Goal: Information Seeking & Learning: Learn about a topic

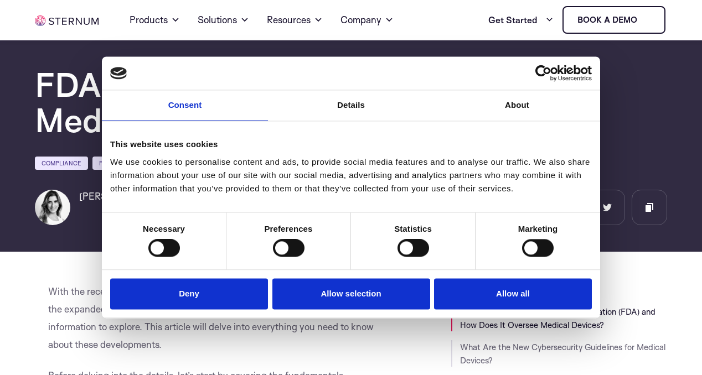
scroll to position [50, 0]
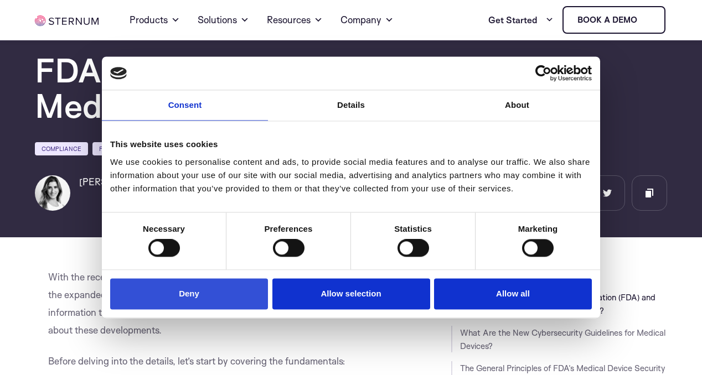
click at [215, 303] on button "Deny" at bounding box center [189, 294] width 158 height 32
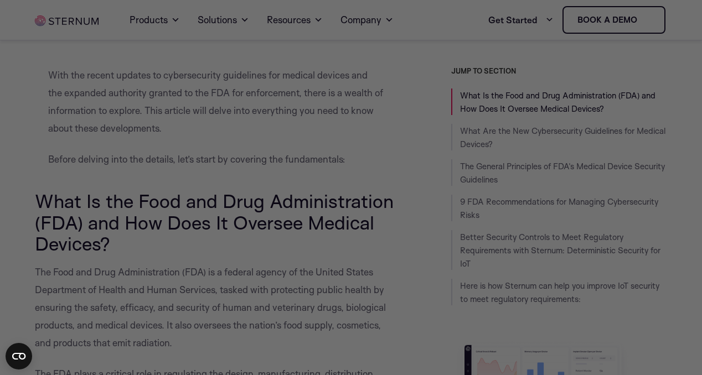
scroll to position [327, 0]
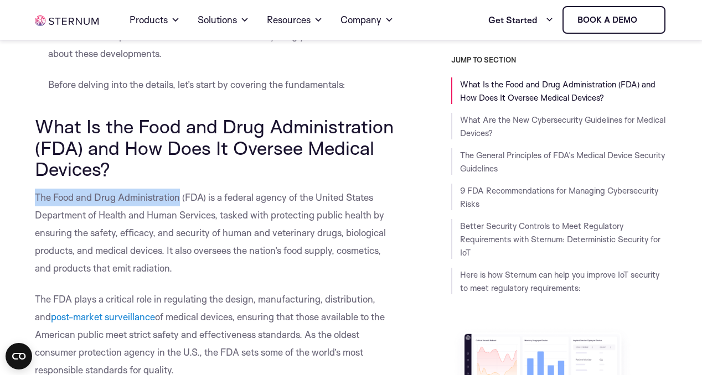
drag, startPoint x: 179, startPoint y: 189, endPoint x: 37, endPoint y: 186, distance: 142.8
click at [37, 191] on span "The Food and Drug Administration (FDA) is a federal agency of the United States…" at bounding box center [210, 232] width 351 height 82
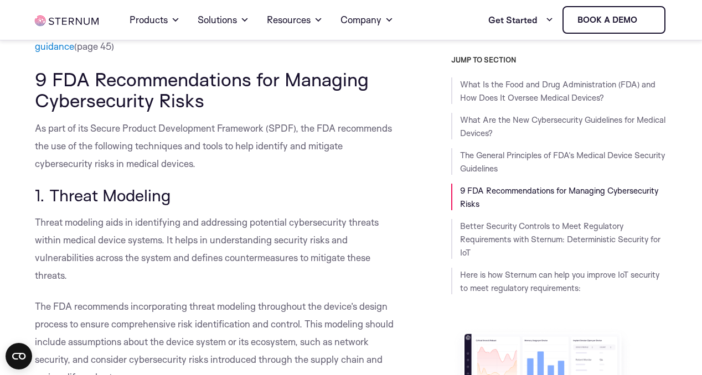
scroll to position [2595, 0]
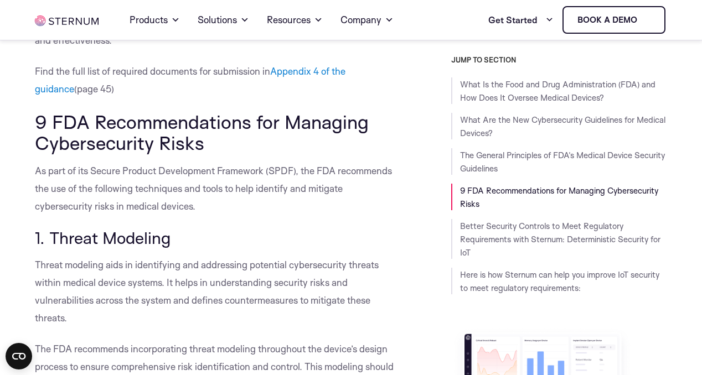
click at [128, 185] on span "As part of its Secure Product Development Framework (SPDF), the FDA recommends …" at bounding box center [213, 188] width 357 height 47
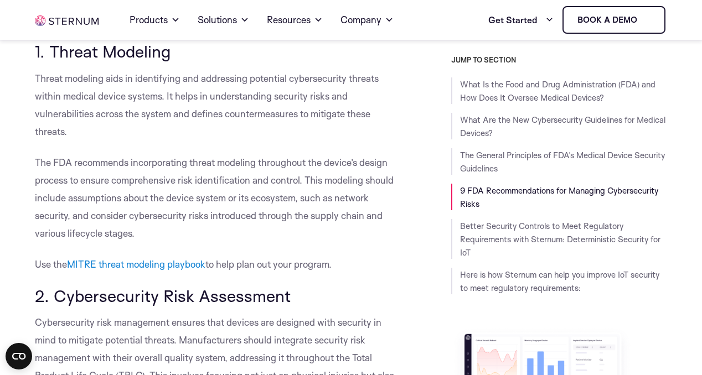
scroll to position [2706, 0]
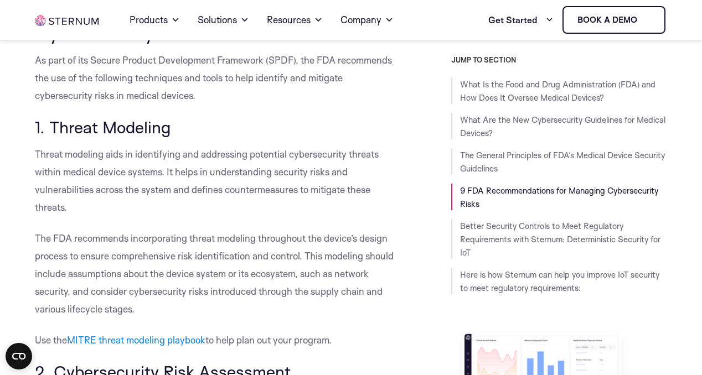
click at [22, 51] on div "With the recent updates to cybersecurity guidelines for medical devices and the…" at bounding box center [351, 203] width 702 height 5191
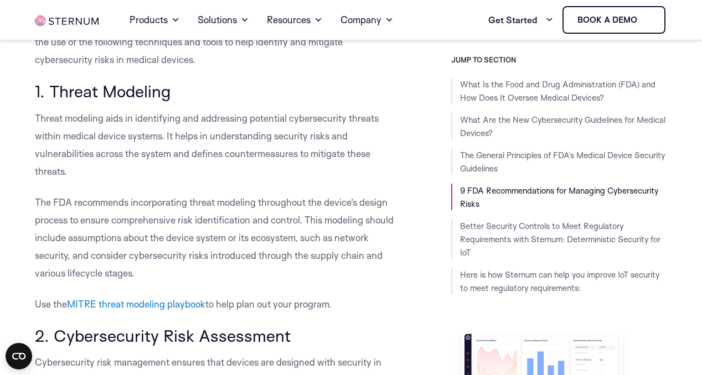
scroll to position [2761, 0]
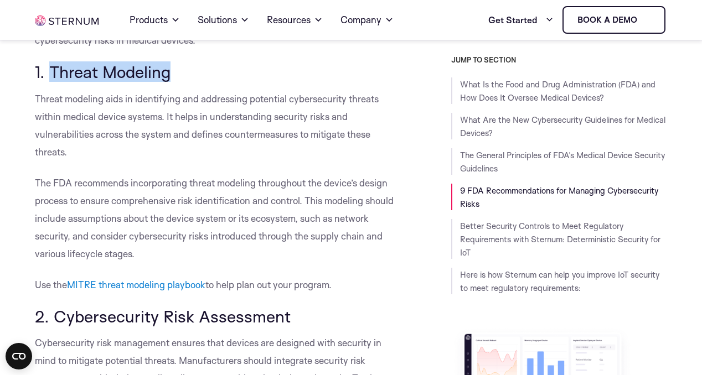
drag, startPoint x: 169, startPoint y: 83, endPoint x: 52, endPoint y: 80, distance: 117.3
click at [52, 80] on span "1. Threat Modeling" at bounding box center [103, 71] width 136 height 20
copy span "Threat Modeling"
click at [134, 176] on div "With the recent updates to cybersecurity guidelines for medical devices and the…" at bounding box center [215, 148] width 361 height 5191
drag, startPoint x: 37, startPoint y: 108, endPoint x: 96, endPoint y: 162, distance: 79.9
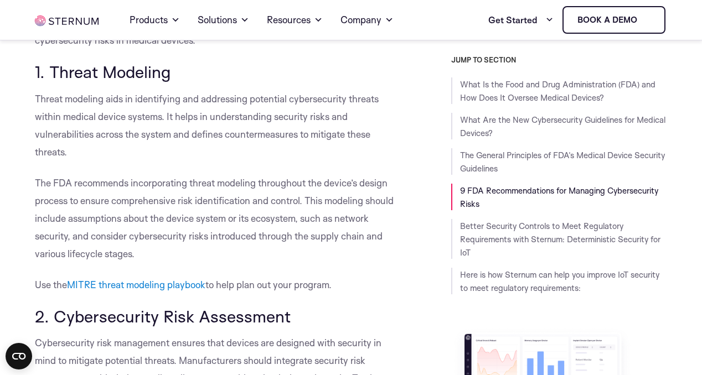
click at [96, 161] on p "Threat modeling aids in identifying and addressing potential cybersecurity thre…" at bounding box center [215, 125] width 361 height 71
click at [70, 168] on div at bounding box center [70, 168] width 0 height 0
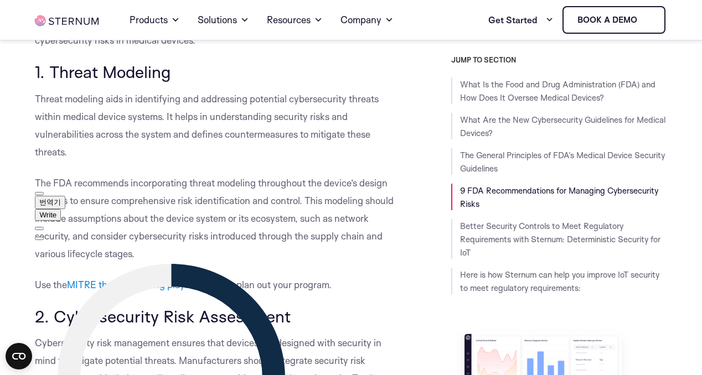
click at [61, 202] on span "번역기" at bounding box center [50, 202] width 22 height 8
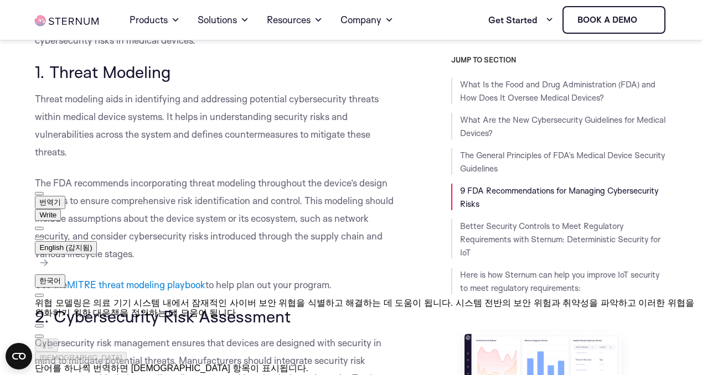
drag, startPoint x: 150, startPoint y: 272, endPoint x: 226, endPoint y: 273, distance: 75.3
click at [226, 298] on div "위협 모델링은 의료 기기 시스템 내에서 잠재적인 사이버 보안 위협을 식별하고 해결하는 데 도움이 됩니다. 시스템 전반의 보안 위험과 취약성을 …" at bounding box center [368, 308] width 667 height 20
drag, startPoint x: 151, startPoint y: 275, endPoint x: 190, endPoint y: 276, distance: 39.3
click at [190, 298] on div "위협 모델링은 의료 기기 시스템 내에서 잠재적인 사이버 보안 위협을 식별하고 해결하는 데 도움이 됩니다. 시스템 전반의 보안 위험과 취약성을 …" at bounding box center [368, 308] width 667 height 20
click at [227, 298] on div "위협 모델링은 의료 기기 시스템 내에서 잠재적인 사이버 보안 위협을 식별하고 해결하는 데 도움이 됩니다. 시스템 전반의 보안 위험과 취약성을 …" at bounding box center [368, 308] width 667 height 20
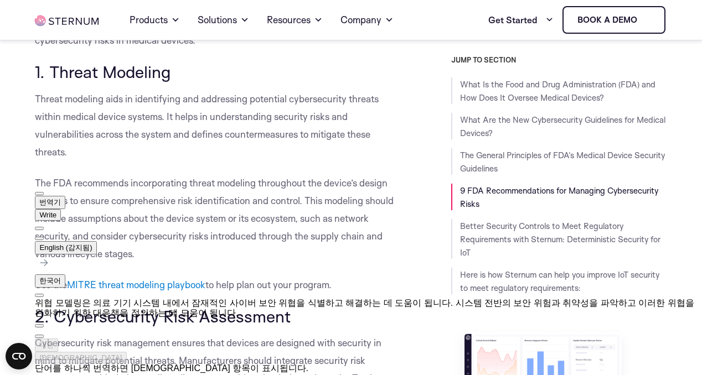
scroll to position [2817, 0]
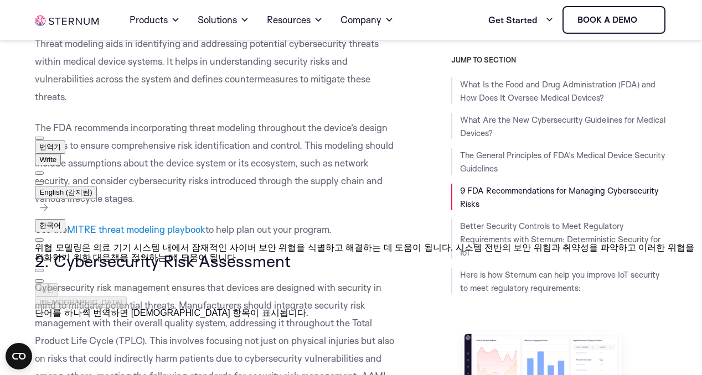
click at [39, 281] on span "button" at bounding box center [39, 281] width 0 height 0
click at [108, 95] on p "Threat modeling aids in identifying and addressing potential cybersecurity thre…" at bounding box center [215, 70] width 361 height 71
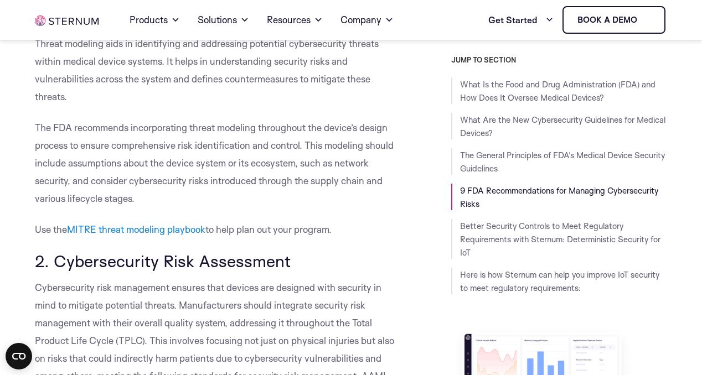
drag, startPoint x: 308, startPoint y: 154, endPoint x: 292, endPoint y: 210, distance: 58.5
click at [292, 207] on p "The FDA recommends incorporating threat modeling throughout the device’s design…" at bounding box center [215, 163] width 361 height 89
click at [137, 214] on div at bounding box center [137, 214] width 0 height 0
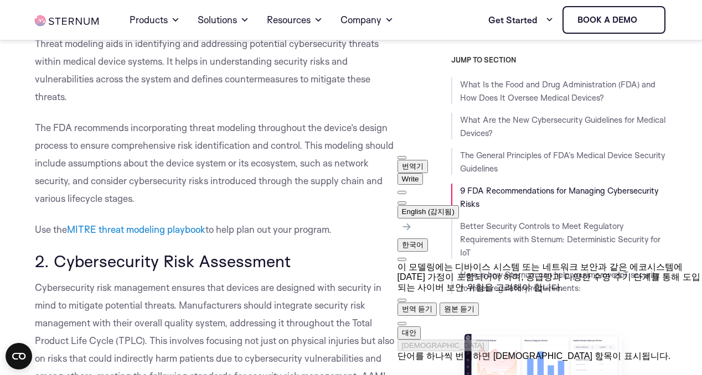
click at [402, 324] on span "button" at bounding box center [402, 324] width 0 height 0
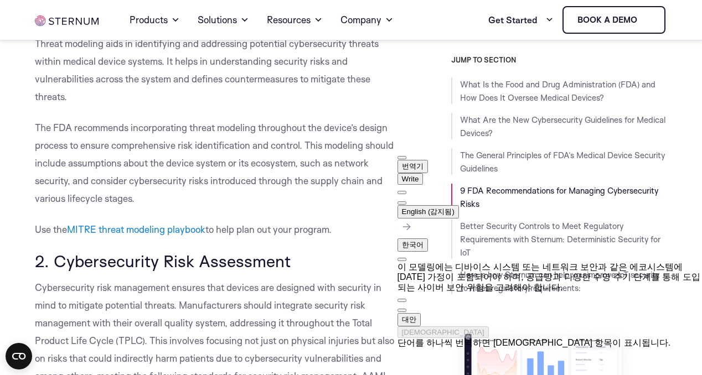
click at [85, 271] on span "2. Cybersecurity Risk Assessment" at bounding box center [163, 261] width 256 height 20
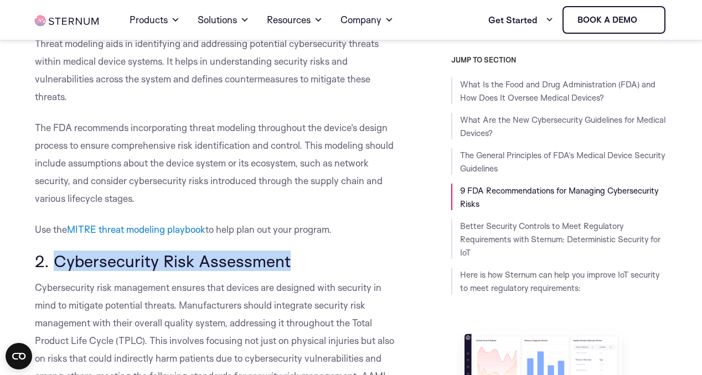
drag, startPoint x: 55, startPoint y: 269, endPoint x: 288, endPoint y: 269, distance: 232.9
click at [288, 269] on h3 "2. Cybersecurity Risk Assessment" at bounding box center [215, 261] width 361 height 19
copy span "Cybersecurity Risk Assessment"
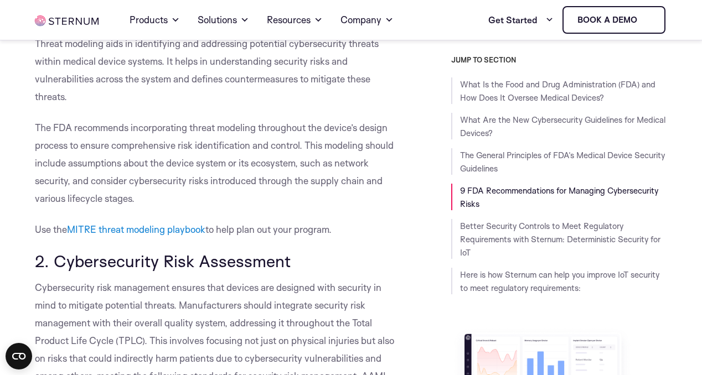
click at [107, 300] on span "Cybersecurity risk management ensures that devices are designed with security i…" at bounding box center [214, 341] width 359 height 118
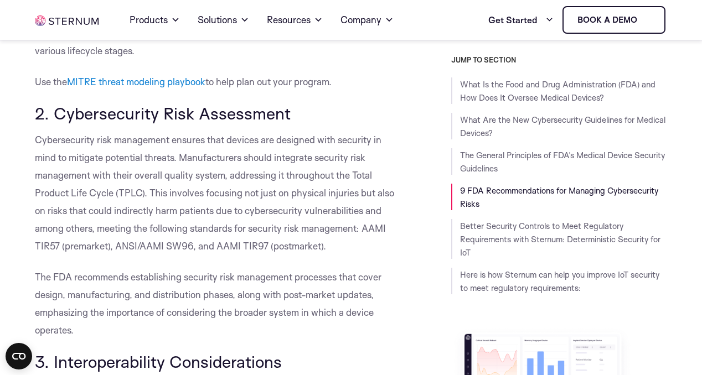
scroll to position [3038, 0]
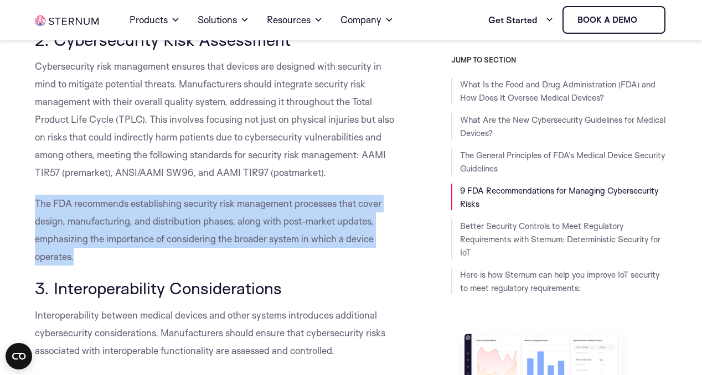
drag, startPoint x: 35, startPoint y: 214, endPoint x: 78, endPoint y: 263, distance: 64.7
click at [78, 263] on p "The FDA recommends establishing security risk management processes that cover d…" at bounding box center [215, 230] width 361 height 71
click at [74, 273] on div at bounding box center [74, 273] width 0 height 0
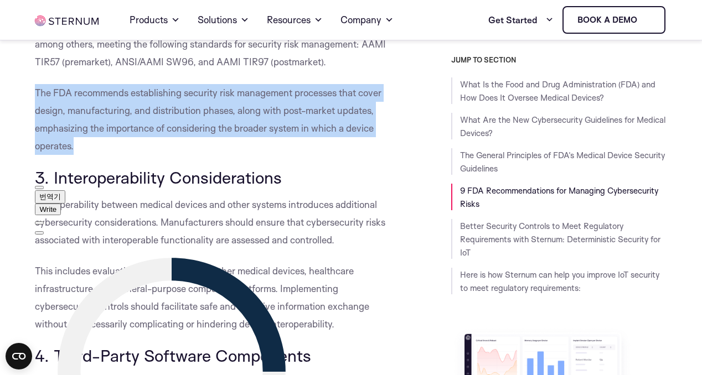
scroll to position [3204, 0]
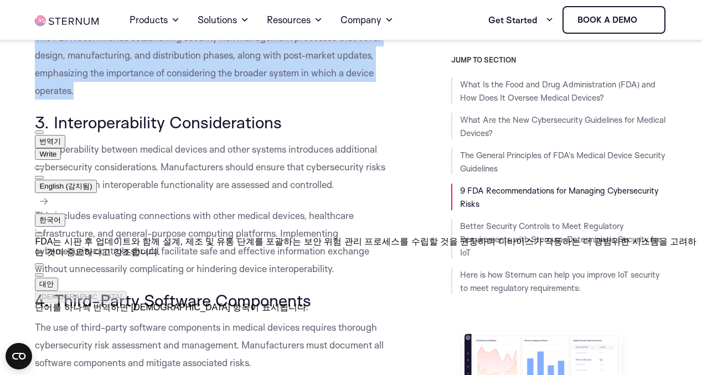
click at [44, 176] on button at bounding box center [39, 177] width 9 height 3
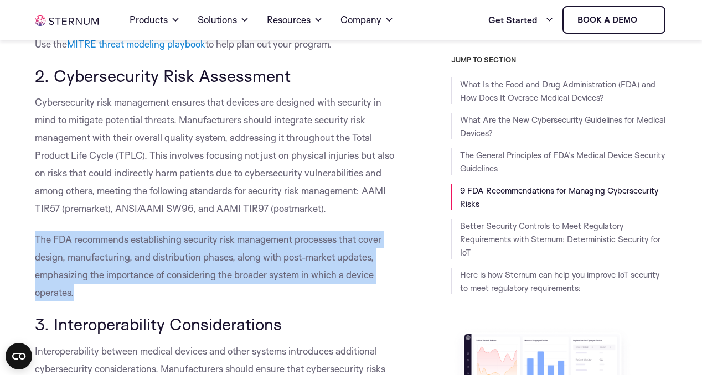
scroll to position [2983, 0]
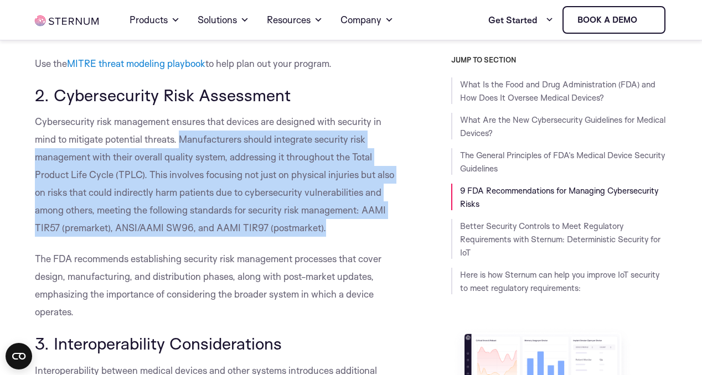
drag, startPoint x: 182, startPoint y: 149, endPoint x: 330, endPoint y: 237, distance: 172.4
click at [330, 237] on p "Cybersecurity risk management ensures that devices are designed with security i…" at bounding box center [215, 175] width 361 height 124
click at [325, 244] on div at bounding box center [325, 244] width 0 height 0
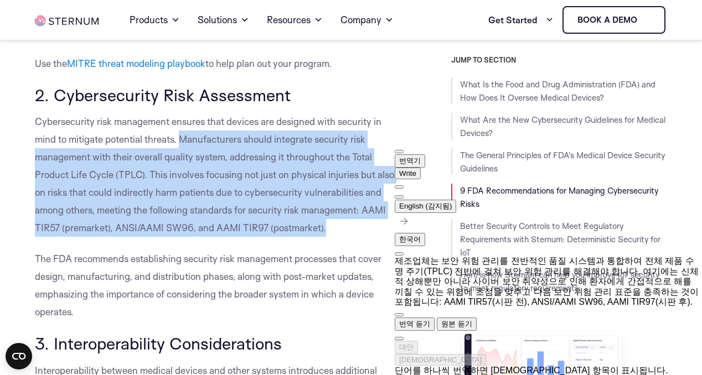
click at [399, 339] on span "button" at bounding box center [399, 339] width 0 height 0
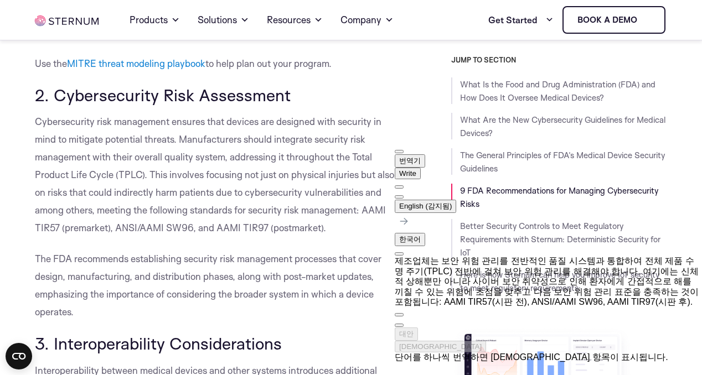
click at [74, 288] on span "The FDA recommends establishing security risk management processes that cover d…" at bounding box center [208, 285] width 346 height 65
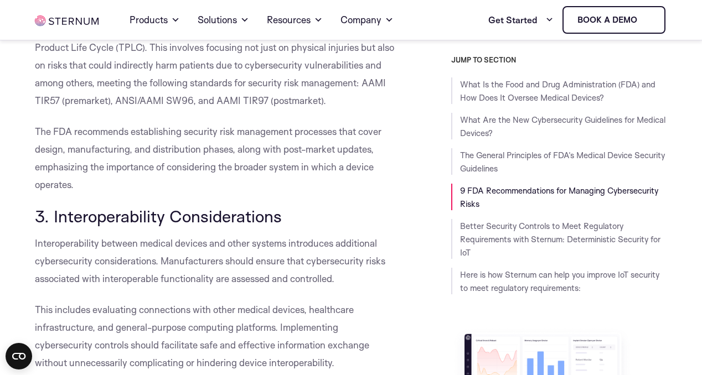
scroll to position [3149, 0]
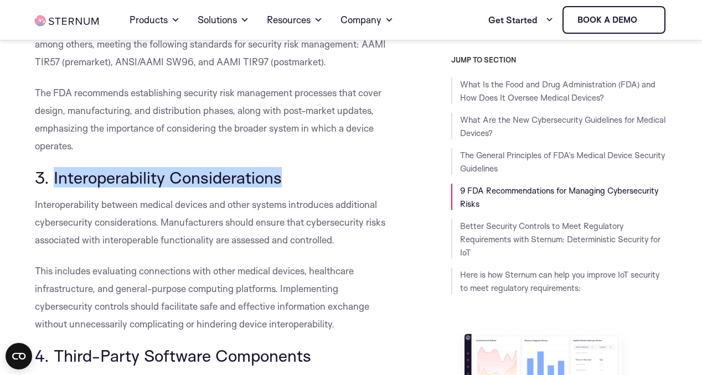
drag, startPoint x: 53, startPoint y: 190, endPoint x: 283, endPoint y: 190, distance: 230.7
click at [283, 187] on h3 "3. Interoperability Considerations" at bounding box center [215, 177] width 361 height 19
copy span "Interoperability Considerations"
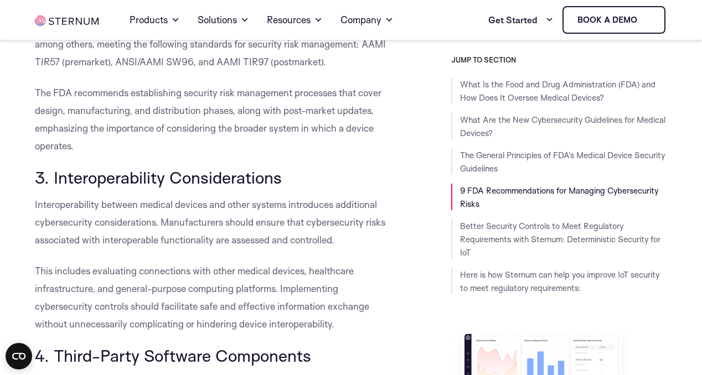
click at [111, 237] on span "Interoperability between medical devices and other systems introduces additiona…" at bounding box center [210, 222] width 350 height 47
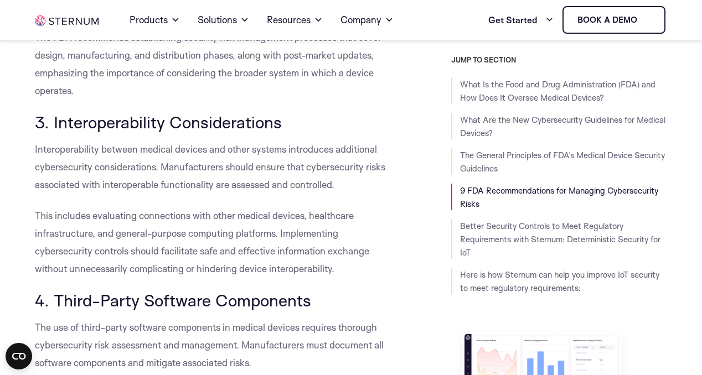
drag, startPoint x: 34, startPoint y: 158, endPoint x: 82, endPoint y: 165, distance: 49.3
drag, startPoint x: 346, startPoint y: 198, endPoint x: 35, endPoint y: 160, distance: 313.8
click at [35, 160] on p "Interoperability between medical devices and other systems introduces additiona…" at bounding box center [215, 167] width 361 height 53
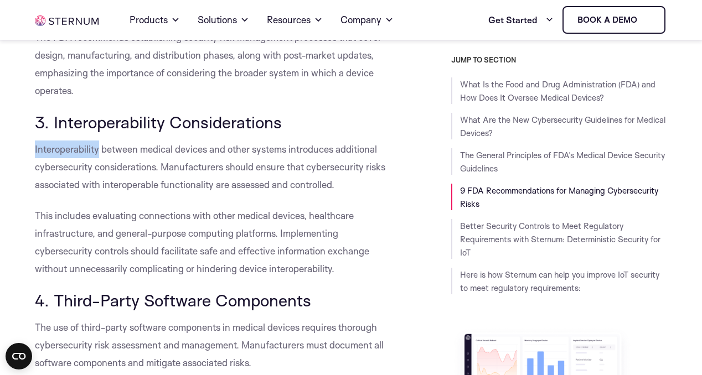
click at [35, 137] on div at bounding box center [35, 137] width 0 height 0
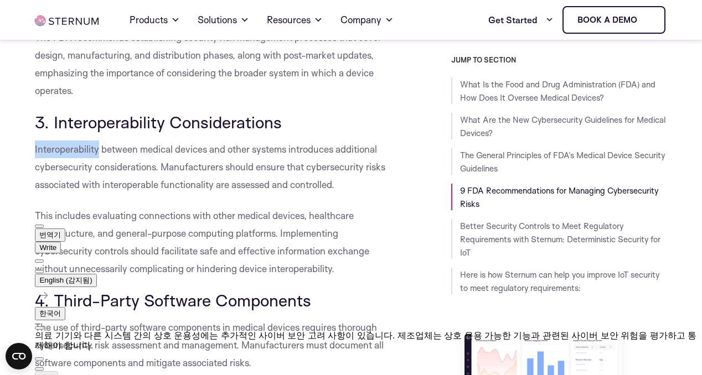
scroll to position [3259, 0]
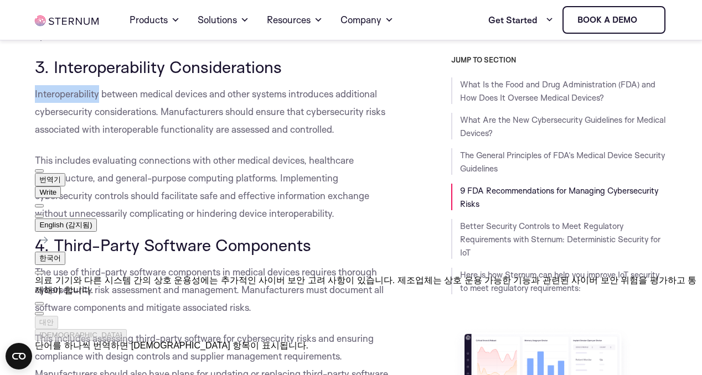
click at [44, 215] on button at bounding box center [39, 216] width 9 height 3
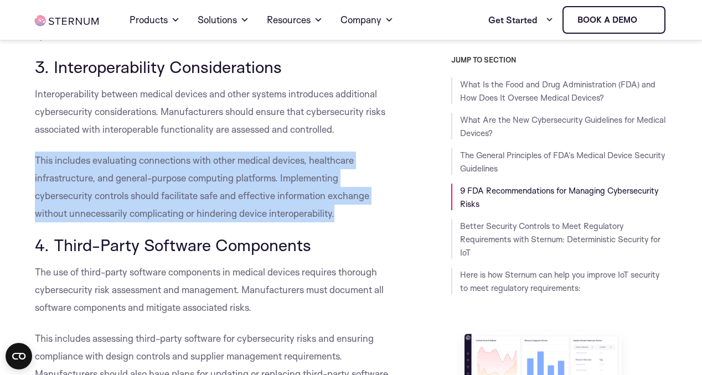
drag, startPoint x: 35, startPoint y: 170, endPoint x: 339, endPoint y: 223, distance: 308.4
click at [339, 222] on p "This includes evaluating connections with other medical devices, healthcare inf…" at bounding box center [215, 187] width 361 height 71
click at [334, 229] on div at bounding box center [334, 229] width 0 height 0
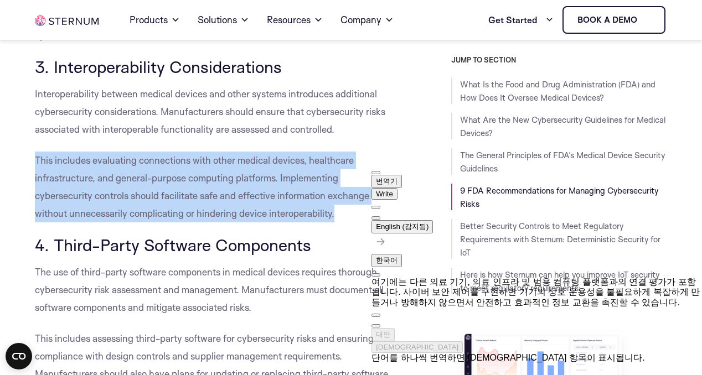
click at [376, 326] on span "button" at bounding box center [376, 326] width 0 height 0
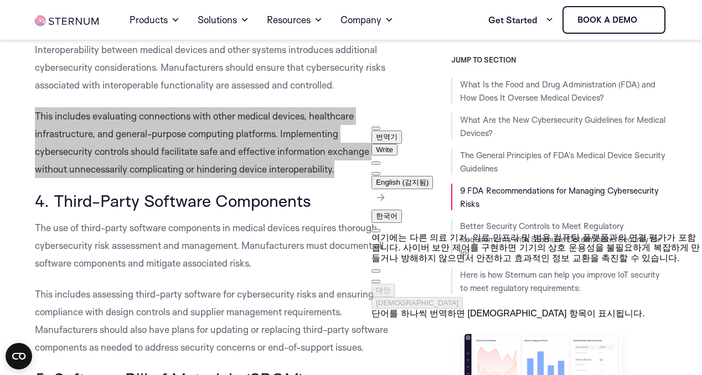
scroll to position [3315, 0]
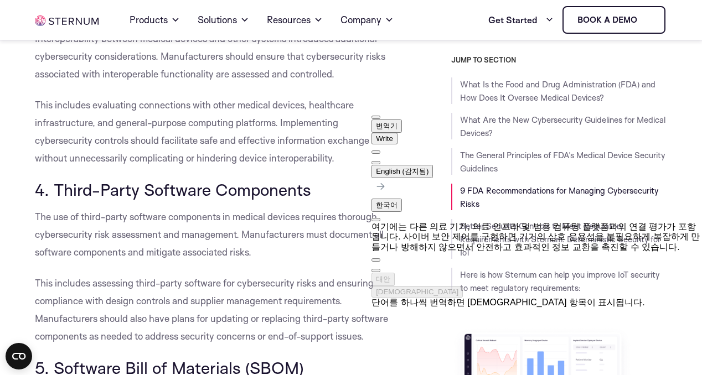
click at [114, 250] on span "The use of third-party software components in medical devices requires thorough…" at bounding box center [209, 234] width 349 height 47
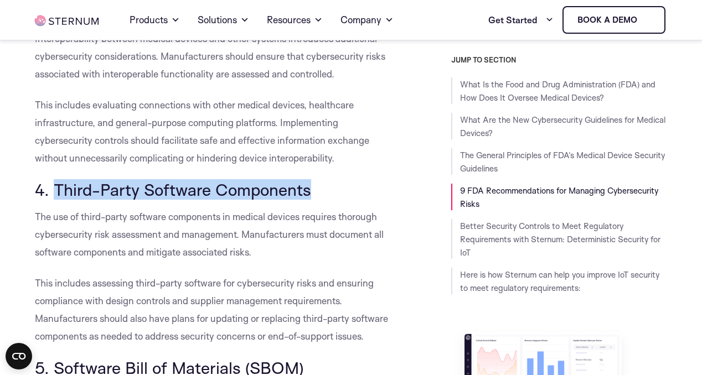
drag, startPoint x: 55, startPoint y: 200, endPoint x: 308, endPoint y: 207, distance: 253.0
click at [308, 200] on span "4. Third-Party Software Components" at bounding box center [173, 189] width 276 height 20
copy span "Third-Party Software Components"
click at [125, 289] on span "This includes assessing third-party software for cybersecurity risks and ensuri…" at bounding box center [211, 309] width 353 height 65
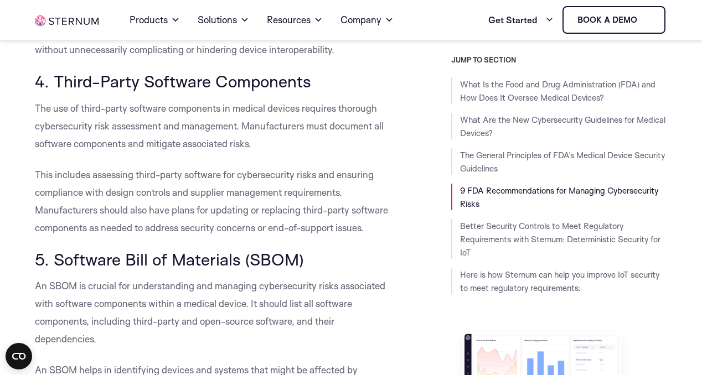
scroll to position [3425, 0]
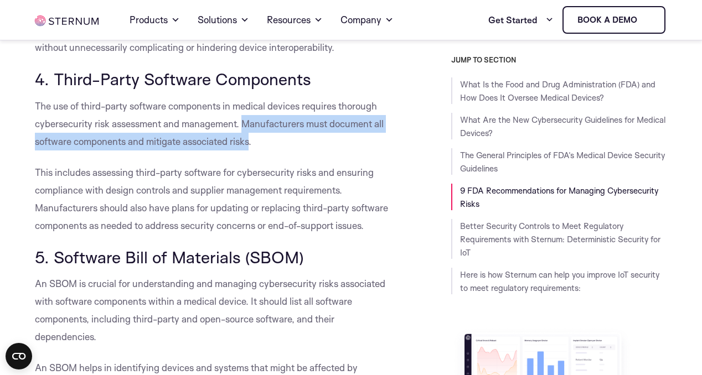
drag, startPoint x: 243, startPoint y: 134, endPoint x: 252, endPoint y: 148, distance: 16.4
click at [252, 147] on span "The use of third-party software components in medical devices requires thorough…" at bounding box center [209, 123] width 349 height 47
click at [252, 157] on div at bounding box center [252, 157] width 0 height 0
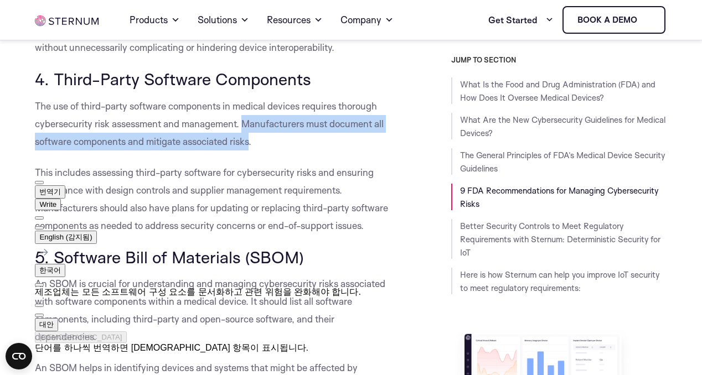
click at [117, 287] on div "제조업체는 모든 소프트웨어 구성 요소를 문서화하고 관련 위험을 완화해야 합니다." at bounding box center [197, 292] width 325 height 10
click at [180, 287] on div "제조업체는 모든 소프트웨어 구성 요소를 문서화하고 관련 위험을 완화해야 합니다." at bounding box center [197, 292] width 325 height 10
click at [39, 315] on span "button" at bounding box center [39, 315] width 0 height 0
click at [133, 287] on div "제조업체는 모든 소프트웨어 구성 요소를 문서화하고 관련 위험을 완화해야 합니다." at bounding box center [197, 292] width 325 height 10
click at [44, 226] on button at bounding box center [39, 227] width 9 height 3
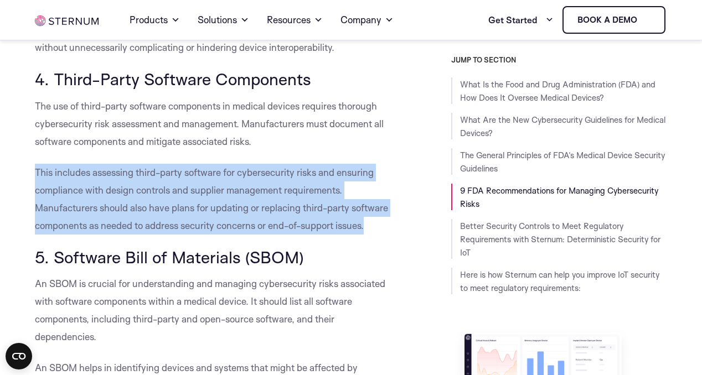
drag, startPoint x: 370, startPoint y: 238, endPoint x: 29, endPoint y: 182, distance: 345.4
click at [35, 160] on div at bounding box center [35, 160] width 0 height 0
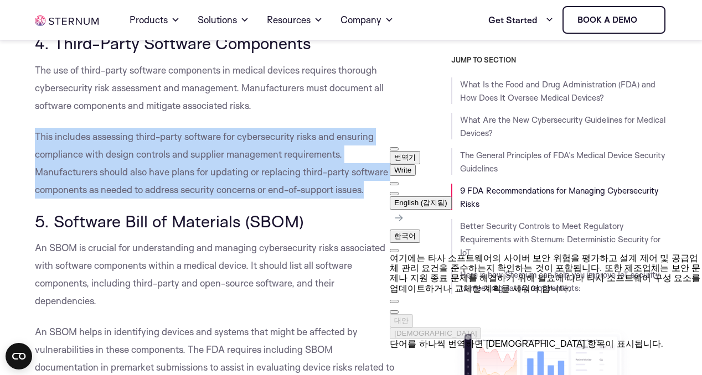
scroll to position [3481, 0]
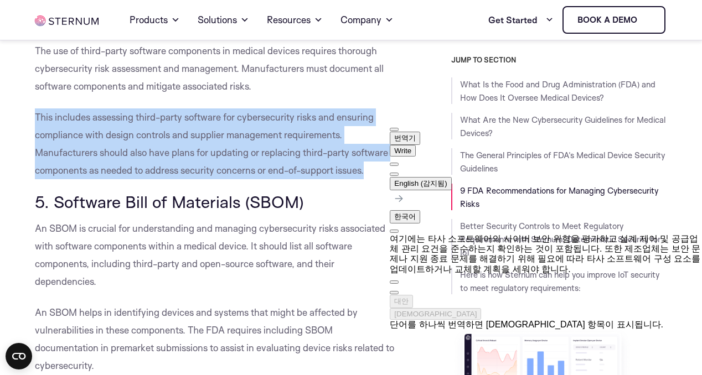
click at [190, 153] on p "This includes assessing third-party software for cybersecurity risks and ensuri…" at bounding box center [215, 143] width 361 height 71
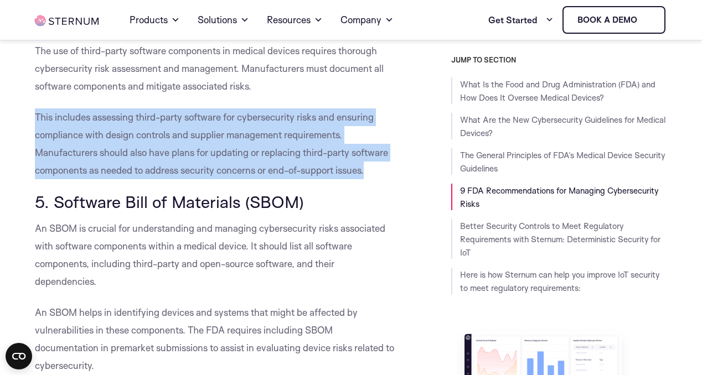
drag, startPoint x: 375, startPoint y: 181, endPoint x: 33, endPoint y: 130, distance: 345.2
click at [35, 105] on div at bounding box center [35, 105] width 0 height 0
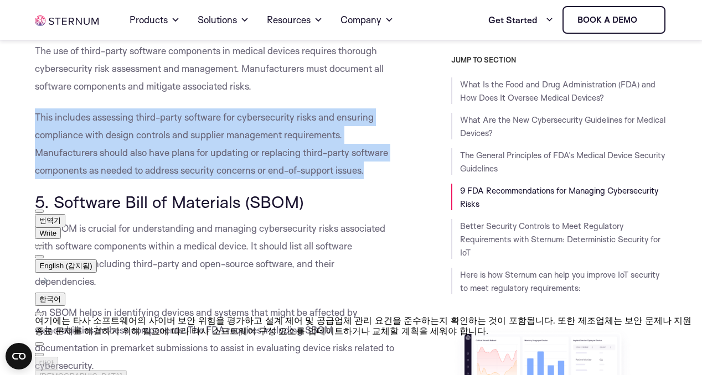
click at [39, 355] on span "button" at bounding box center [39, 355] width 0 height 0
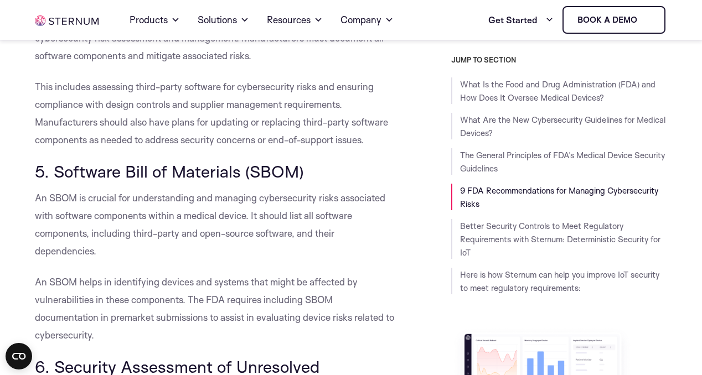
scroll to position [3536, 0]
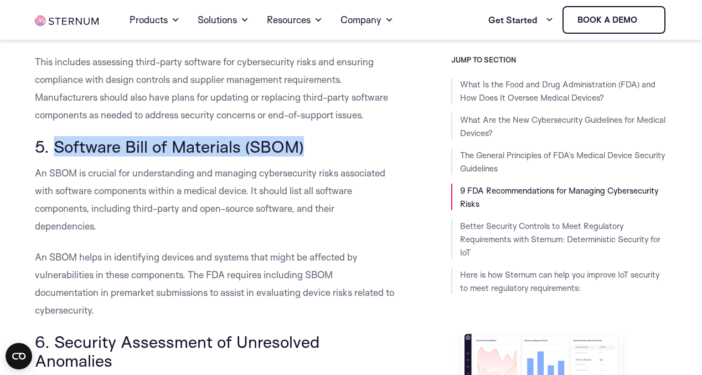
drag, startPoint x: 58, startPoint y: 159, endPoint x: 304, endPoint y: 160, distance: 246.2
click at [304, 156] on h3 "5. Software Bill of Materials (SBOM)" at bounding box center [215, 146] width 361 height 19
copy span "Software Bill of Materials (SBOM)"
click at [82, 223] on span "An SBOM is crucial for understanding and managing cybersecurity risks associate…" at bounding box center [210, 199] width 350 height 65
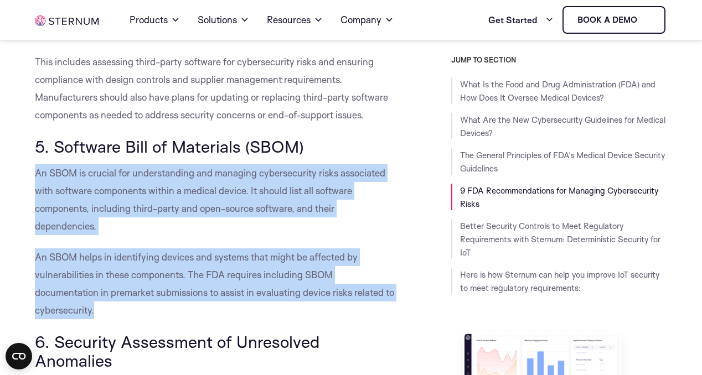
drag, startPoint x: 49, startPoint y: 187, endPoint x: 142, endPoint y: 316, distance: 159.4
click at [105, 326] on div at bounding box center [105, 326] width 0 height 0
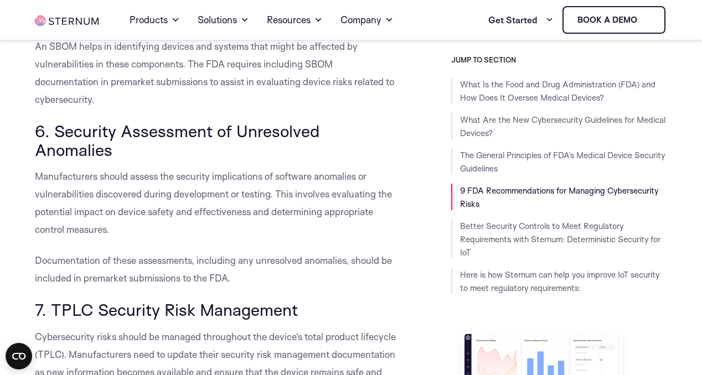
scroll to position [3757, 0]
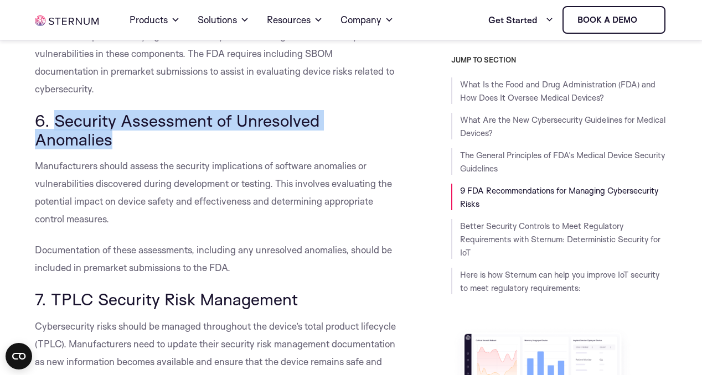
drag, startPoint x: 55, startPoint y: 131, endPoint x: 110, endPoint y: 153, distance: 59.8
click at [110, 149] on span "6. Security Assessment of Unresolved Anomalies" at bounding box center [177, 129] width 284 height 39
copy span "Security Assessment of Unresolved Anomalies"
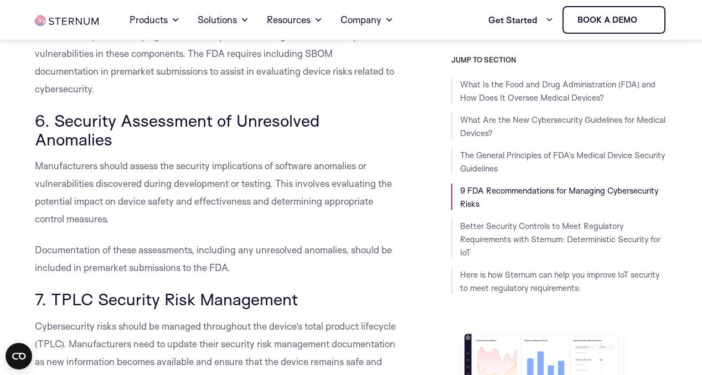
click at [109, 207] on span "Manufacturers should assess the security implications of software anomalies or …" at bounding box center [213, 192] width 357 height 65
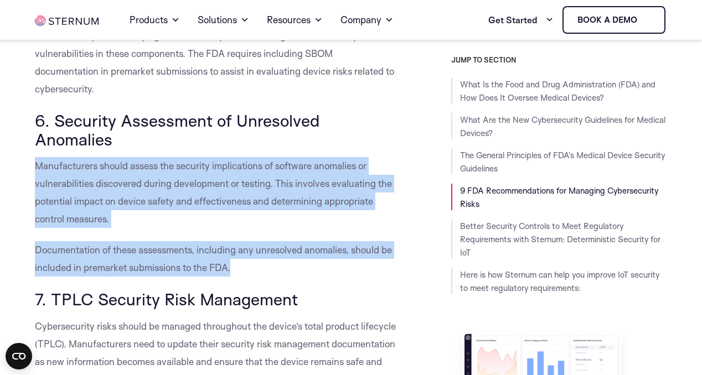
drag, startPoint x: 36, startPoint y: 175, endPoint x: 241, endPoint y: 282, distance: 231.4
click at [231, 284] on div at bounding box center [231, 284] width 0 height 0
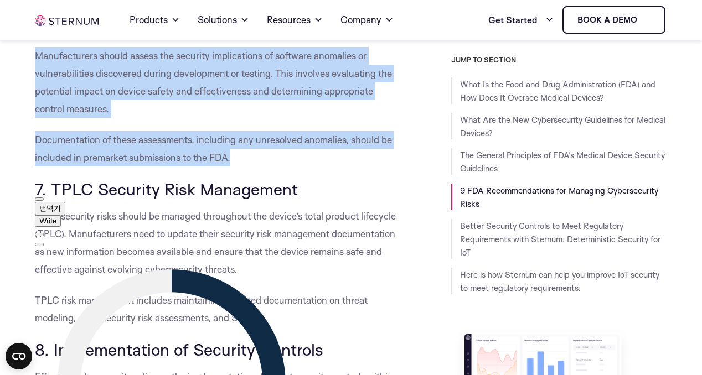
scroll to position [3868, 0]
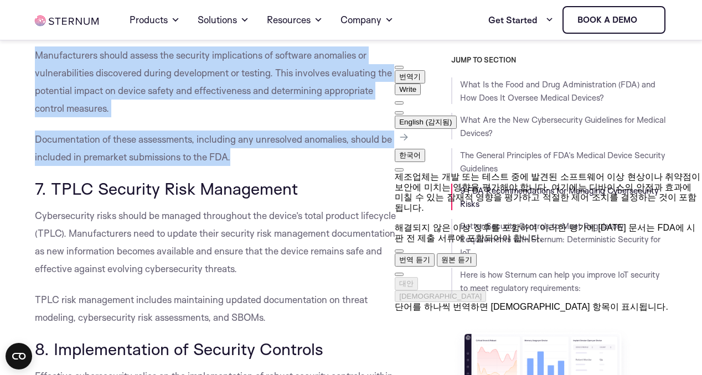
click at [399, 274] on span "button" at bounding box center [399, 274] width 0 height 0
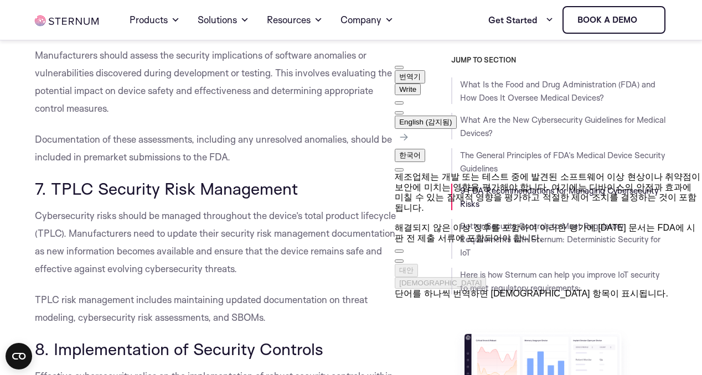
click at [131, 240] on span "Cybersecurity risks should be managed throughout the device’s total product lif…" at bounding box center [215, 242] width 361 height 65
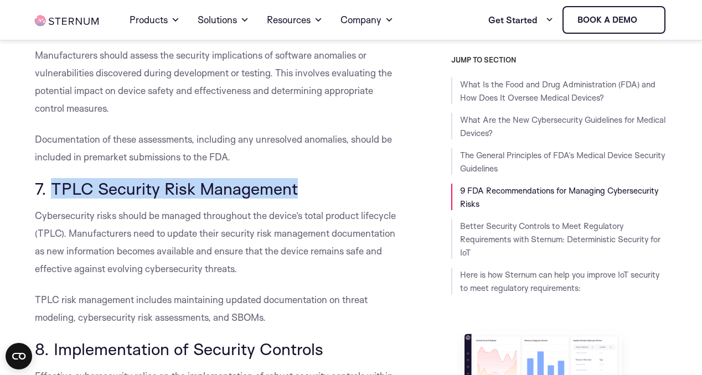
drag, startPoint x: 51, startPoint y: 196, endPoint x: 297, endPoint y: 198, distance: 245.7
click at [297, 198] on h3 "7. TPLC Security Risk Management" at bounding box center [215, 188] width 361 height 19
copy span "TPLC Security Risk Management"
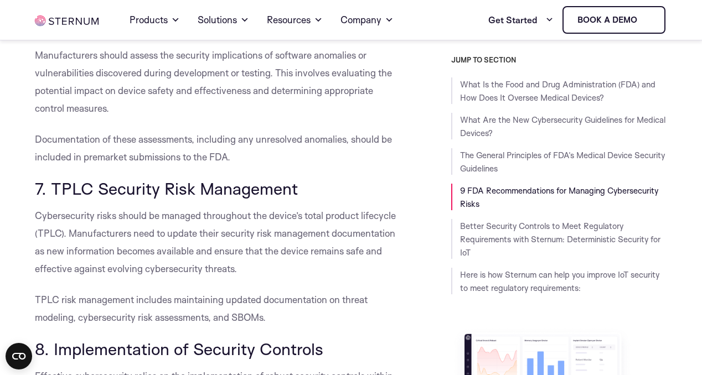
click at [75, 232] on p "Cybersecurity risks should be managed throughout the device’s total product lif…" at bounding box center [215, 242] width 361 height 71
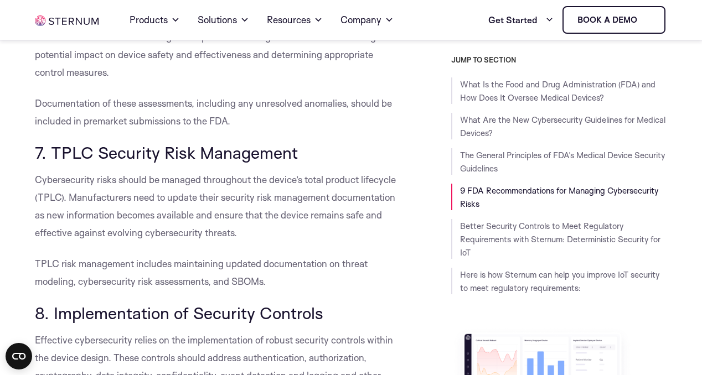
scroll to position [3923, 0]
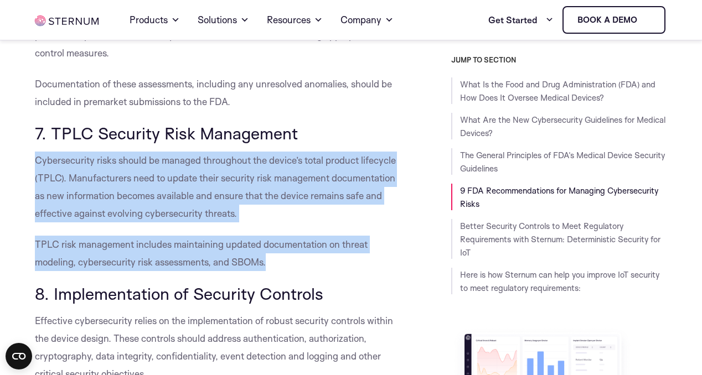
drag, startPoint x: 36, startPoint y: 172, endPoint x: 269, endPoint y: 272, distance: 253.5
copy div "Cybersecurity risks should be managed throughout the device’s total product lif…"
click at [268, 278] on div at bounding box center [268, 278] width 0 height 0
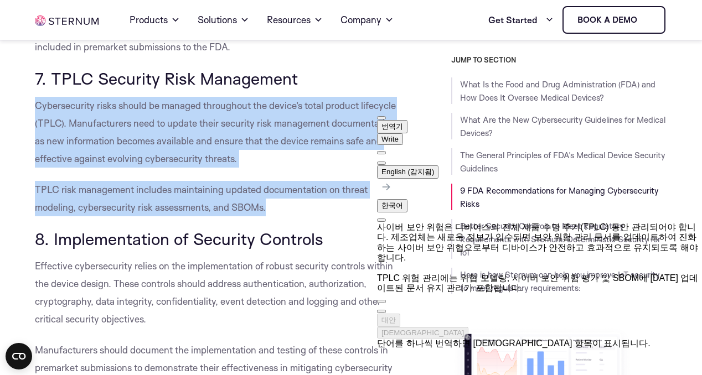
scroll to position [3979, 0]
click at [381, 311] on span "button" at bounding box center [381, 311] width 0 height 0
drag, startPoint x: 115, startPoint y: 267, endPoint x: 97, endPoint y: 267, distance: 17.7
click at [115, 267] on p "Effective cybersecurity relies on the implementation of robust security control…" at bounding box center [215, 292] width 361 height 71
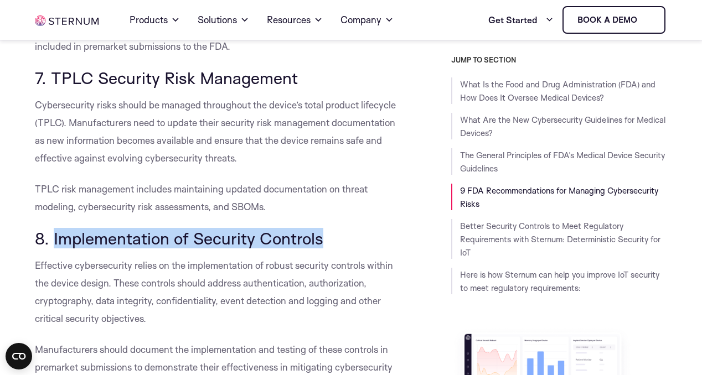
drag, startPoint x: 53, startPoint y: 252, endPoint x: 323, endPoint y: 256, distance: 269.5
click at [323, 248] on h3 "8. Implementation of Security Controls" at bounding box center [215, 238] width 361 height 19
copy span "Implementation of Security Controls"
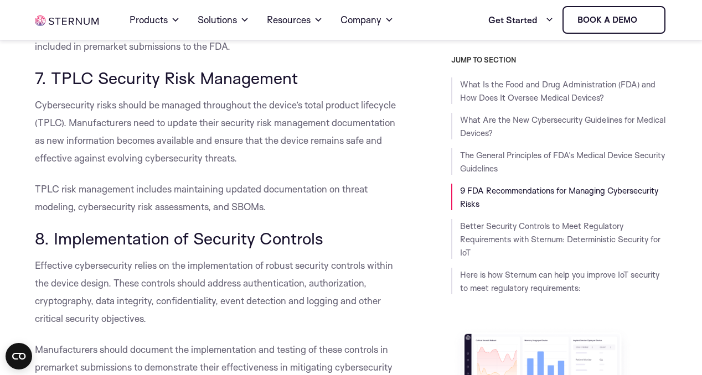
click at [50, 289] on span "Effective cybersecurity relies on the implementation of robust security control…" at bounding box center [214, 291] width 358 height 65
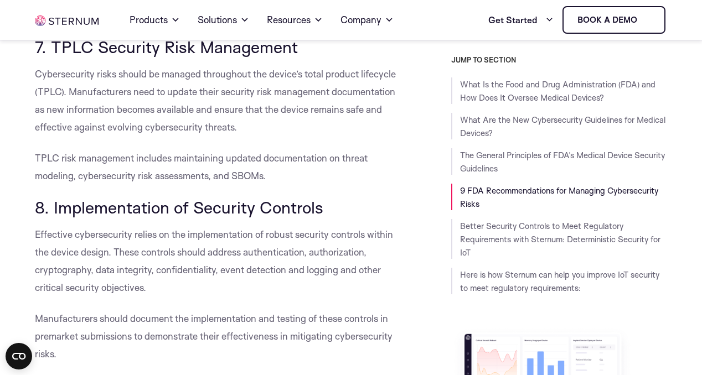
scroll to position [4034, 0]
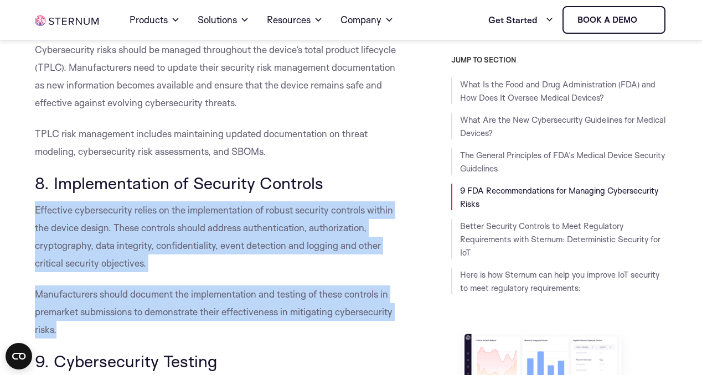
drag, startPoint x: 35, startPoint y: 219, endPoint x: 80, endPoint y: 336, distance: 125.4
click at [56, 345] on div at bounding box center [56, 345] width 0 height 0
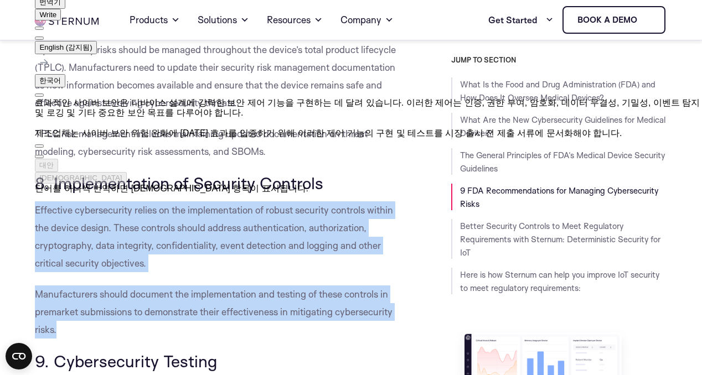
click at [39, 157] on span "button" at bounding box center [39, 157] width 0 height 0
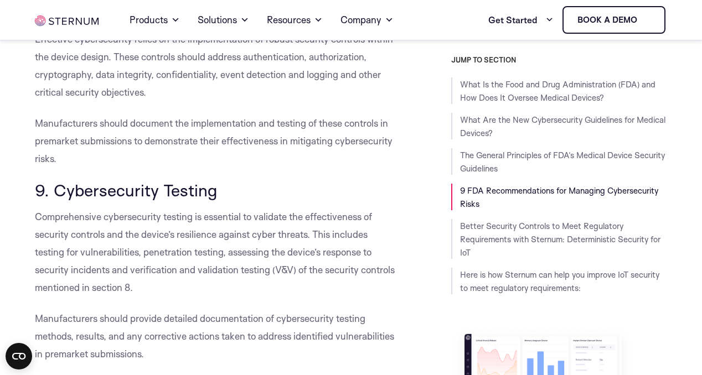
scroll to position [4255, 0]
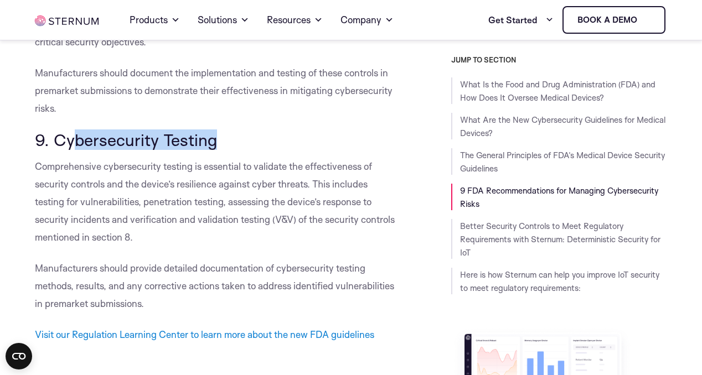
drag, startPoint x: 135, startPoint y: 157, endPoint x: 218, endPoint y: 155, distance: 83.0
click at [218, 149] on h3 "9. Cybersecurity Testing" at bounding box center [215, 140] width 361 height 19
click at [89, 149] on span "9. Cybersecurity Testing" at bounding box center [126, 139] width 182 height 20
drag, startPoint x: 53, startPoint y: 151, endPoint x: 216, endPoint y: 150, distance: 163.2
click at [216, 149] on h3 "9. Cybersecurity Testing" at bounding box center [215, 140] width 361 height 19
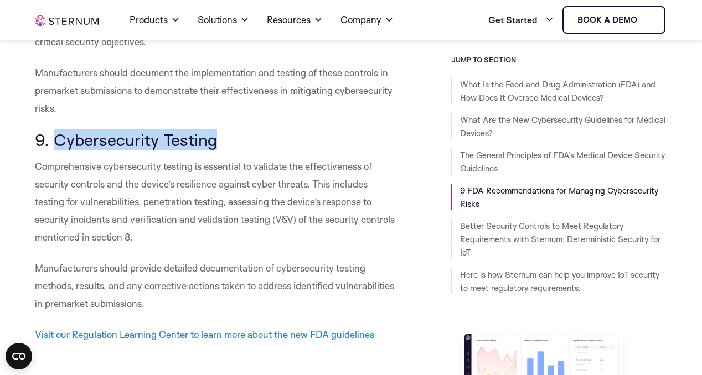
copy span "Cybersecurity Testing"
click at [65, 232] on span "Comprehensive cybersecurity testing is essential to validate the effectiveness …" at bounding box center [215, 201] width 360 height 82
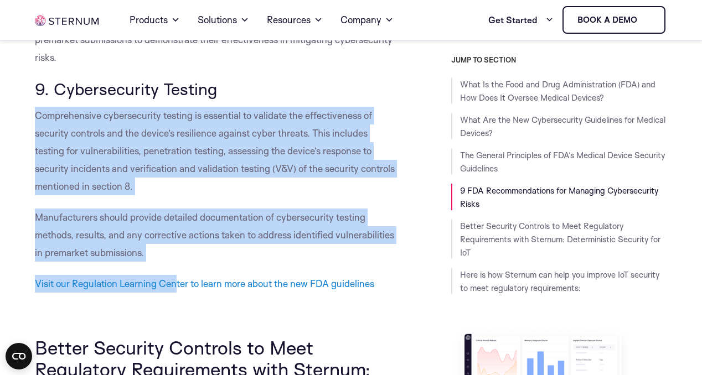
scroll to position [4311, 0]
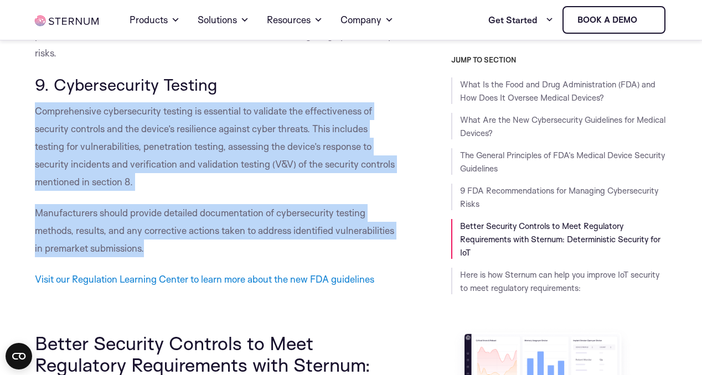
drag, startPoint x: 36, startPoint y: 176, endPoint x: 163, endPoint y: 258, distance: 151.3
click at [144, 264] on div at bounding box center [144, 264] width 0 height 0
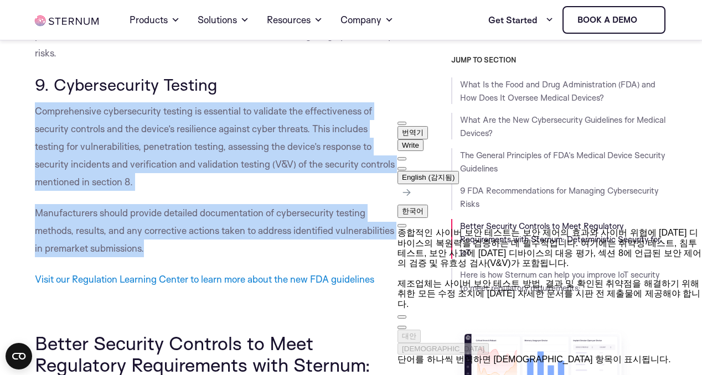
scroll to position [4366, 0]
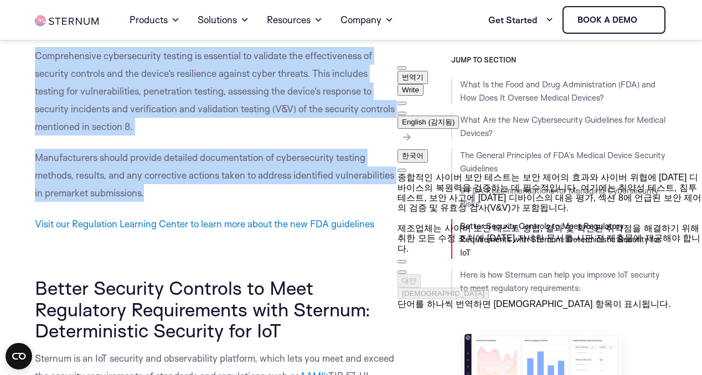
click at [402, 272] on span "button" at bounding box center [402, 272] width 0 height 0
click at [135, 264] on p at bounding box center [215, 255] width 361 height 18
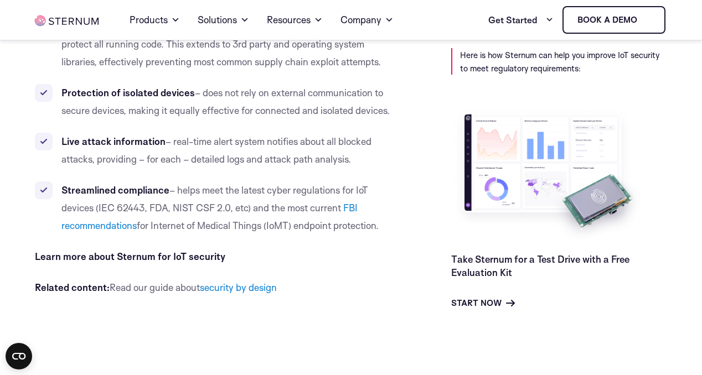
scroll to position [5307, 0]
